Goal: Task Accomplishment & Management: Complete application form

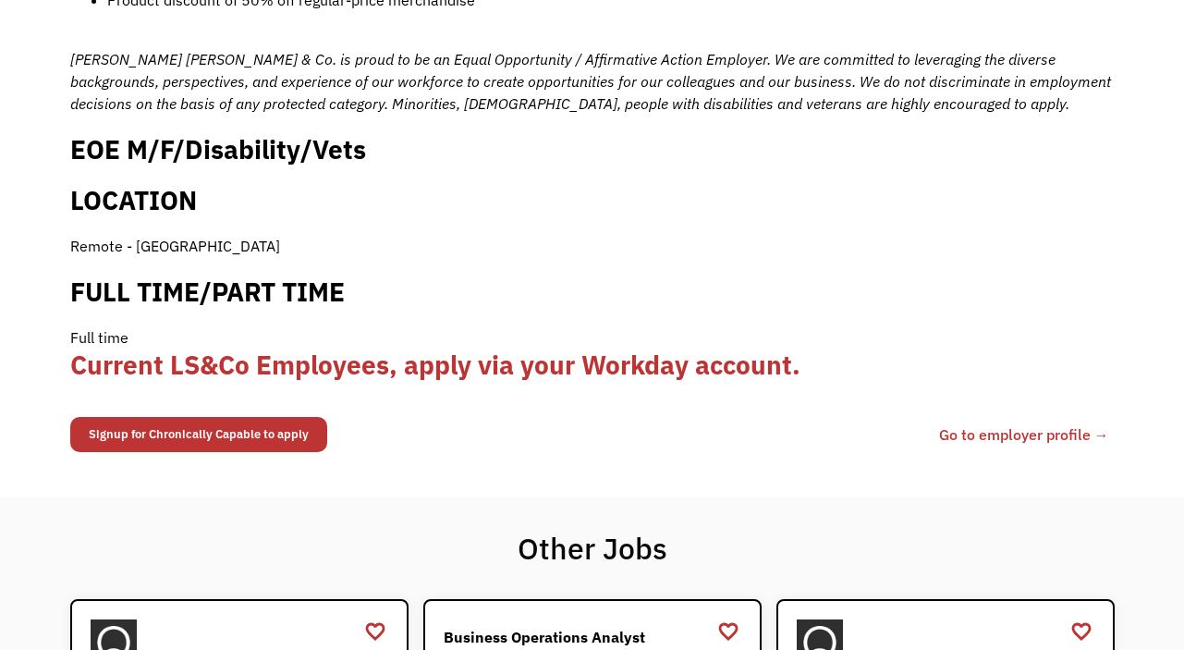
scroll to position [1839, 0]
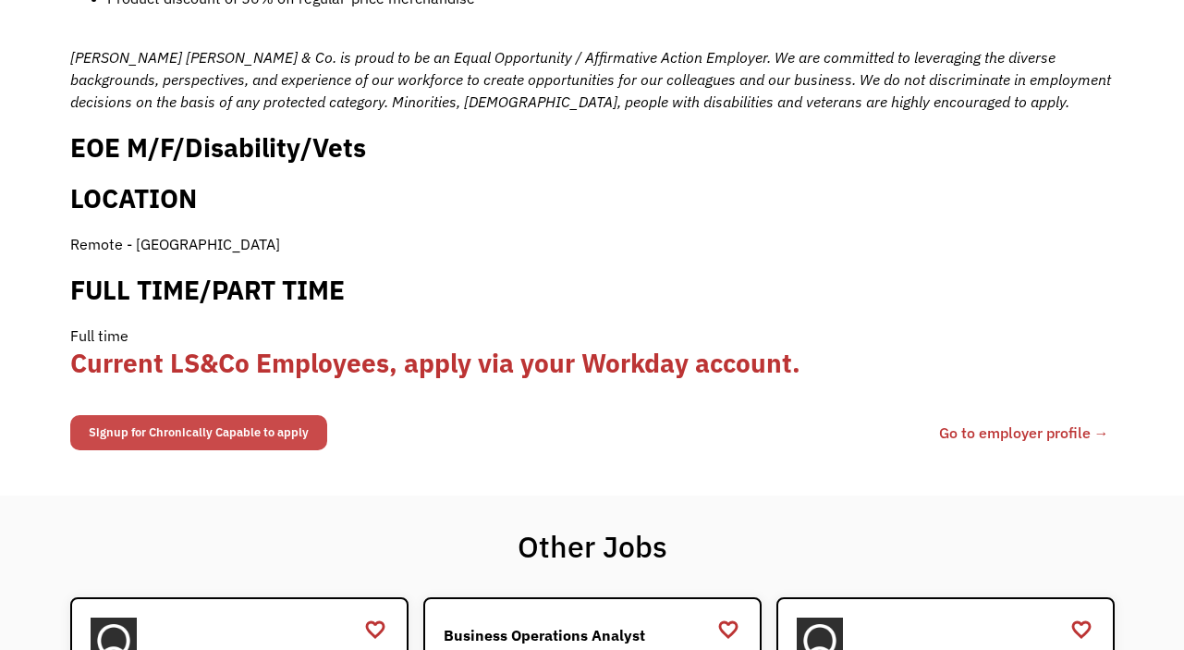
click at [267, 415] on link "Signup for Chronically Capable to apply" at bounding box center [198, 432] width 257 height 35
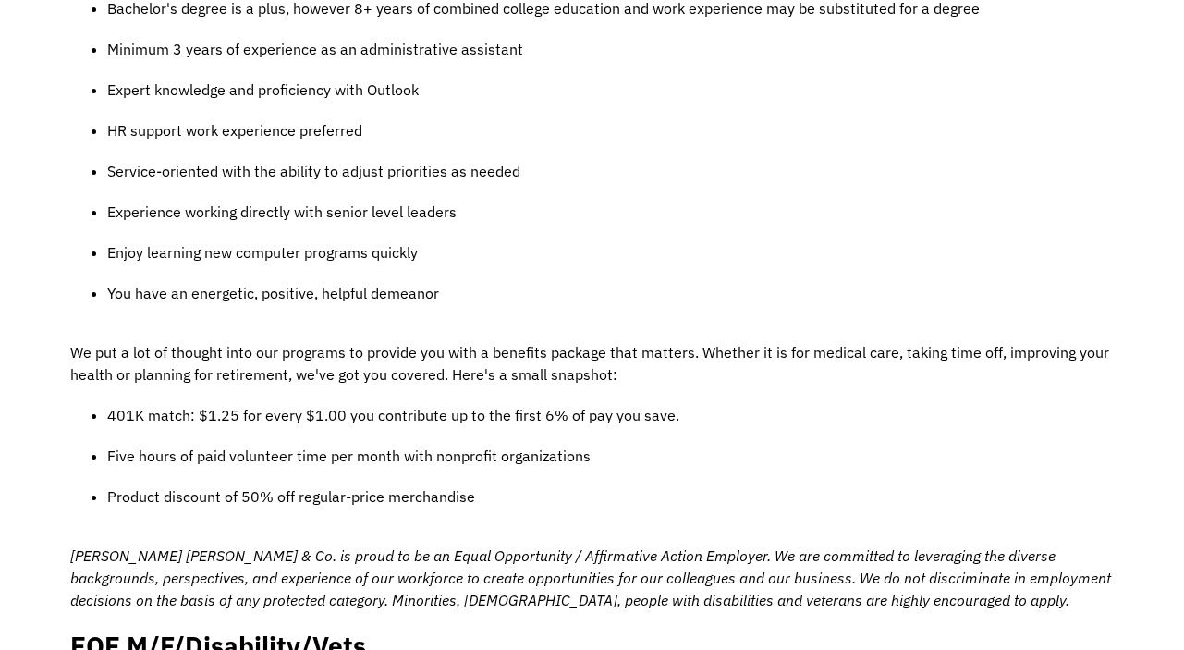
scroll to position [0, 0]
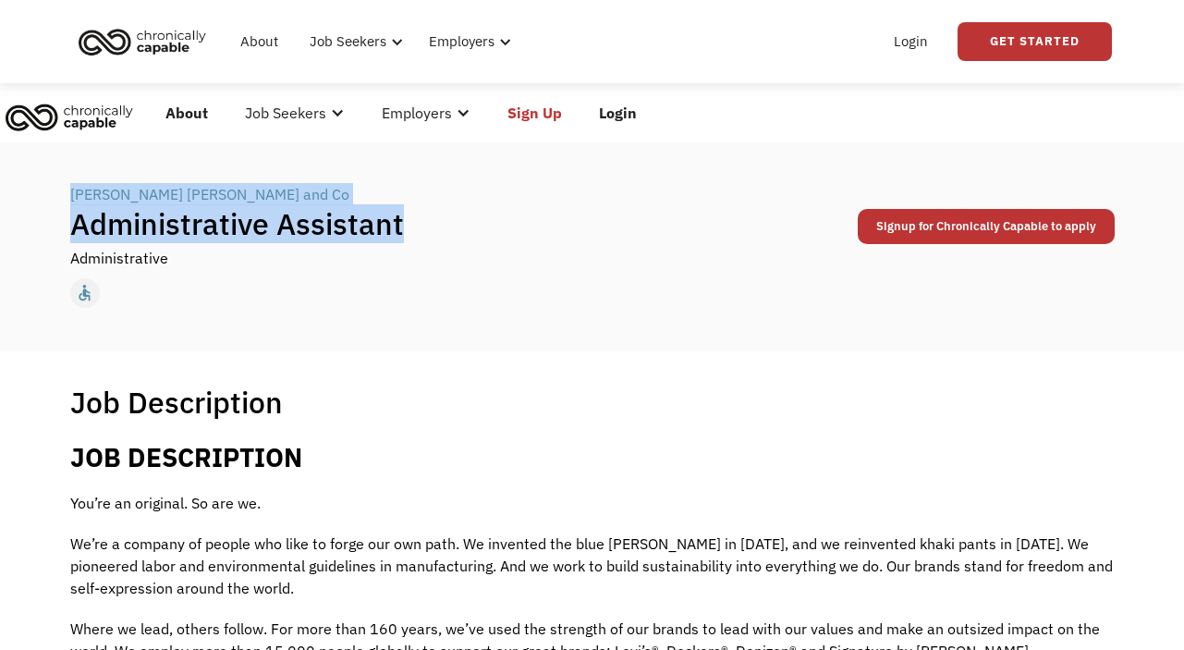
drag, startPoint x: 424, startPoint y: 227, endPoint x: 70, endPoint y: 197, distance: 355.3
click at [67, 193] on div "← Back to all jobs [PERSON_NAME] [PERSON_NAME] and Co | Administrative Assistan…" at bounding box center [592, 247] width 1081 height 144
copy div "[PERSON_NAME] [PERSON_NAME] and Co | Administrative Assistant"
